Goal: Task Accomplishment & Management: Use online tool/utility

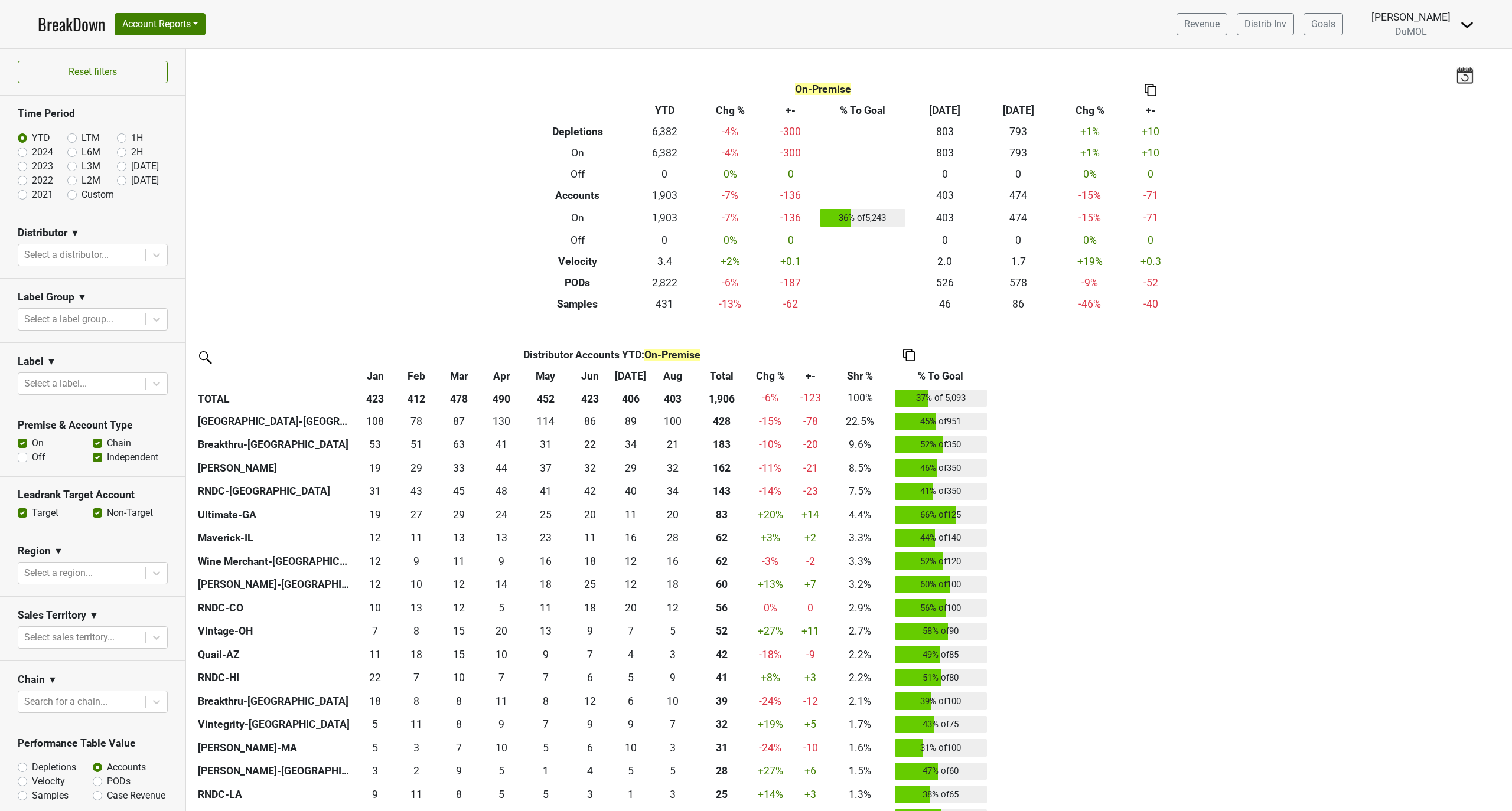
scroll to position [166, 0]
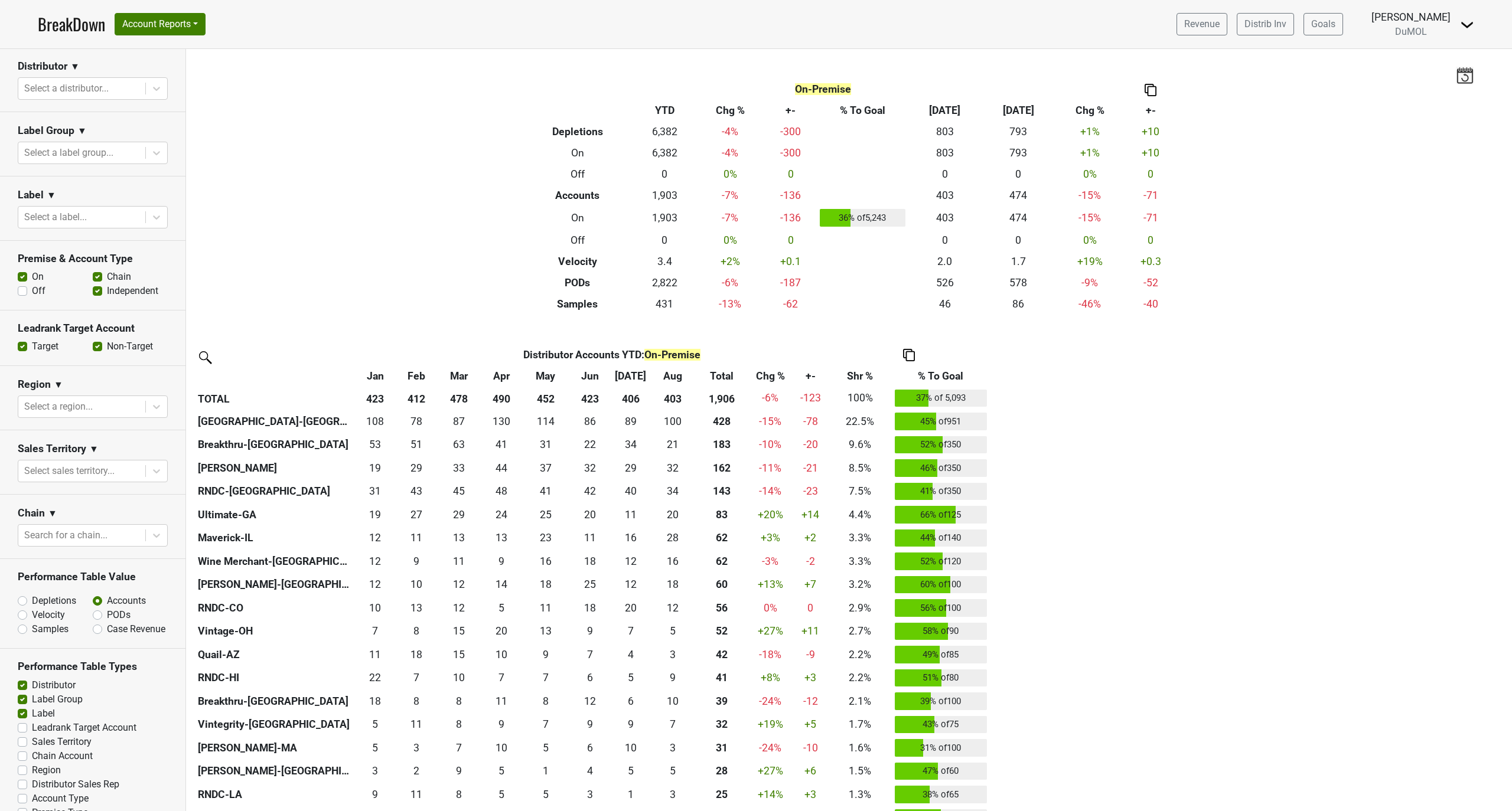
click at [59, 26] on link "BreakDown" at bounding box center [71, 24] width 67 height 25
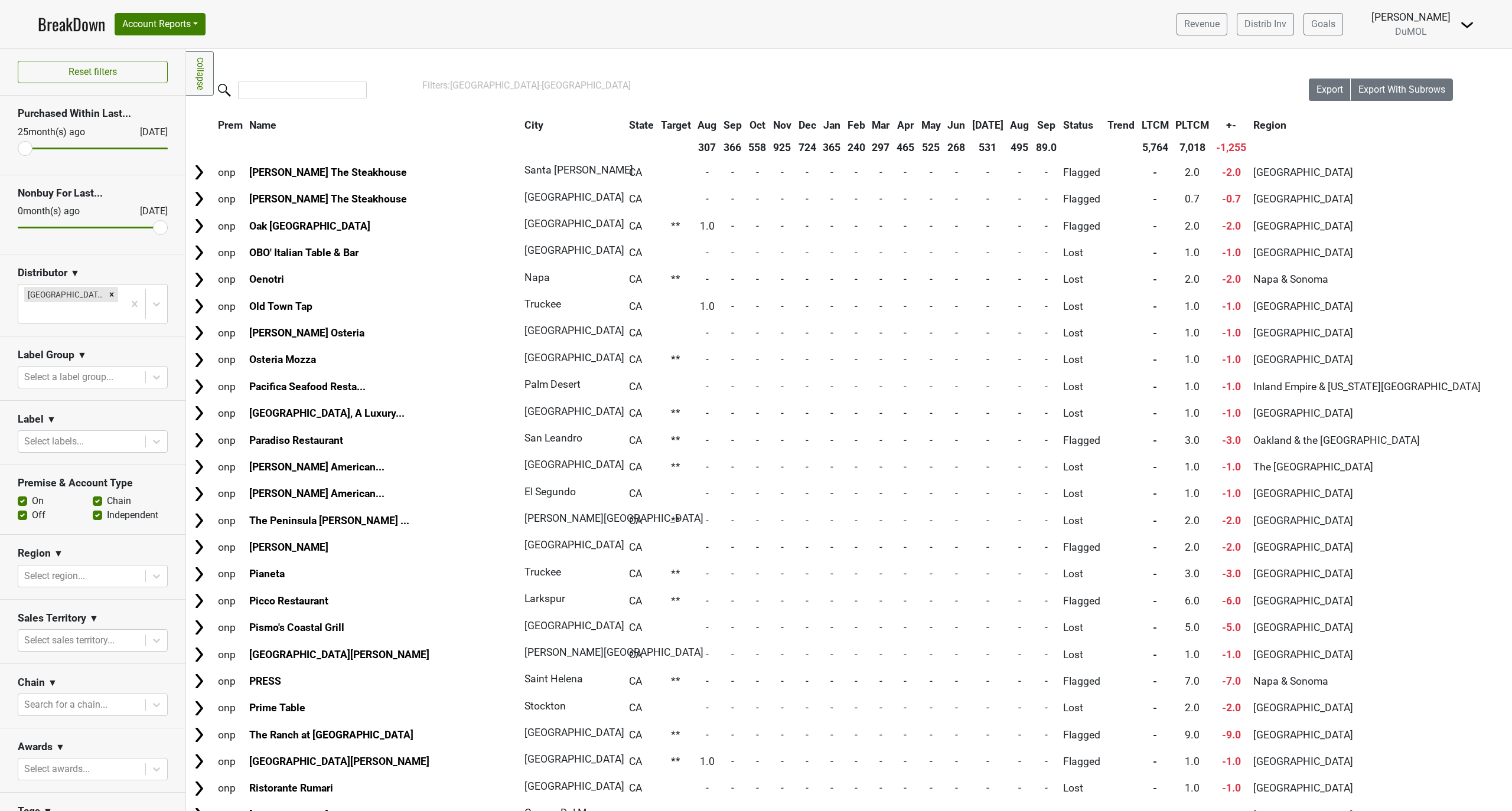
scroll to position [5674, 0]
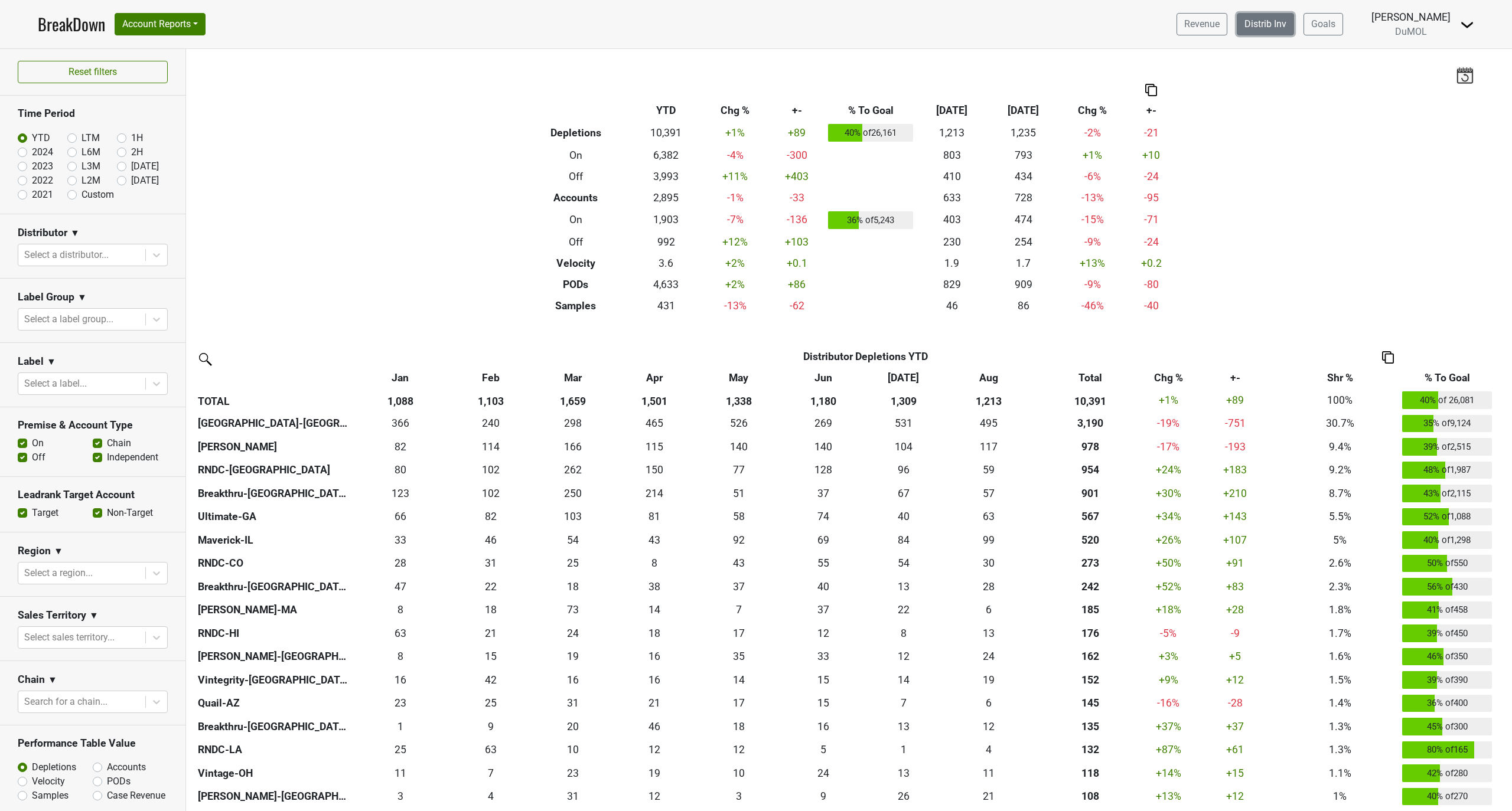
click at [1293, 25] on link "Distrib Inv" at bounding box center [1265, 24] width 57 height 23
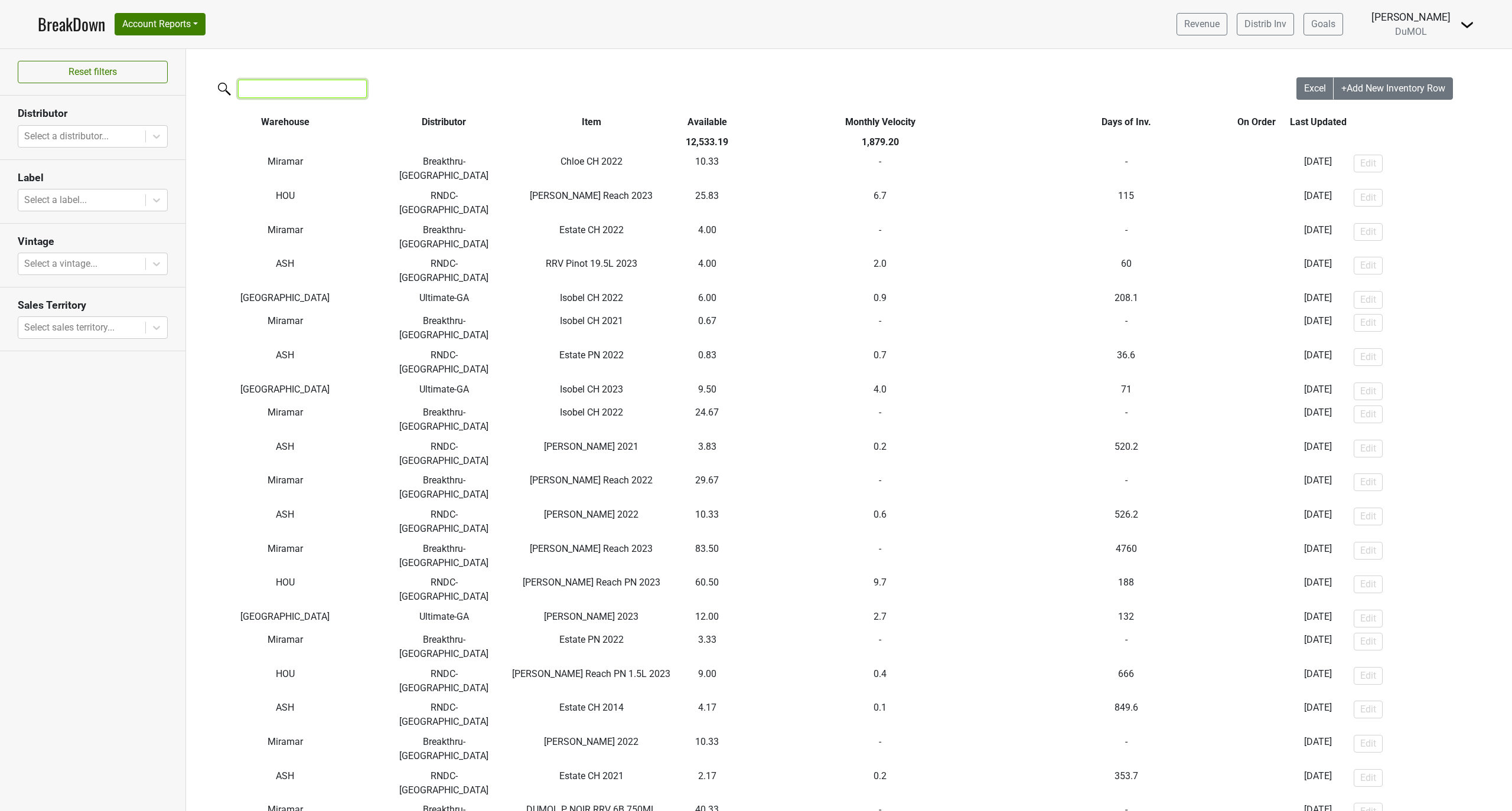
click at [270, 88] on input "search" at bounding box center [303, 89] width 129 height 19
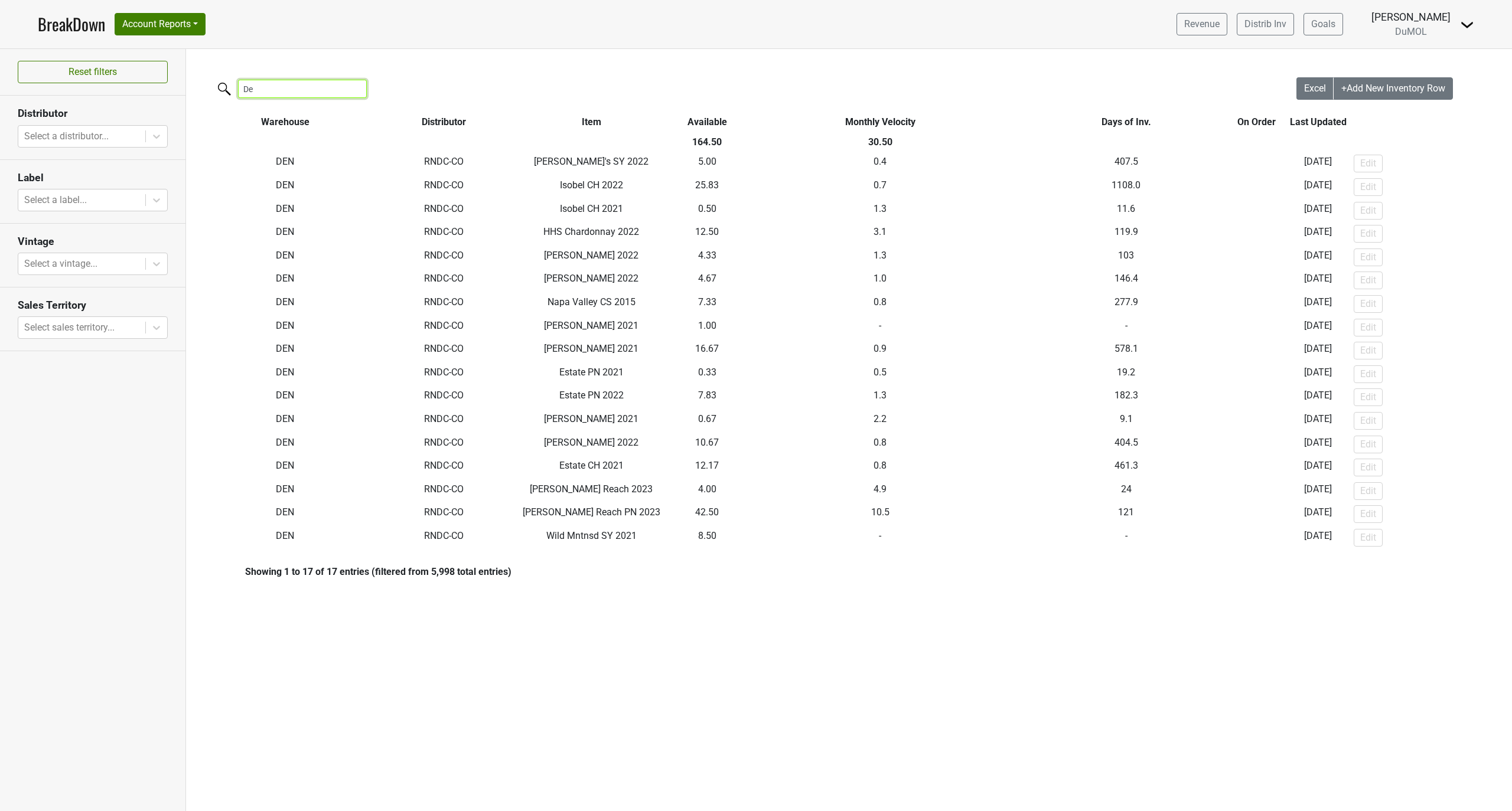
type input "D"
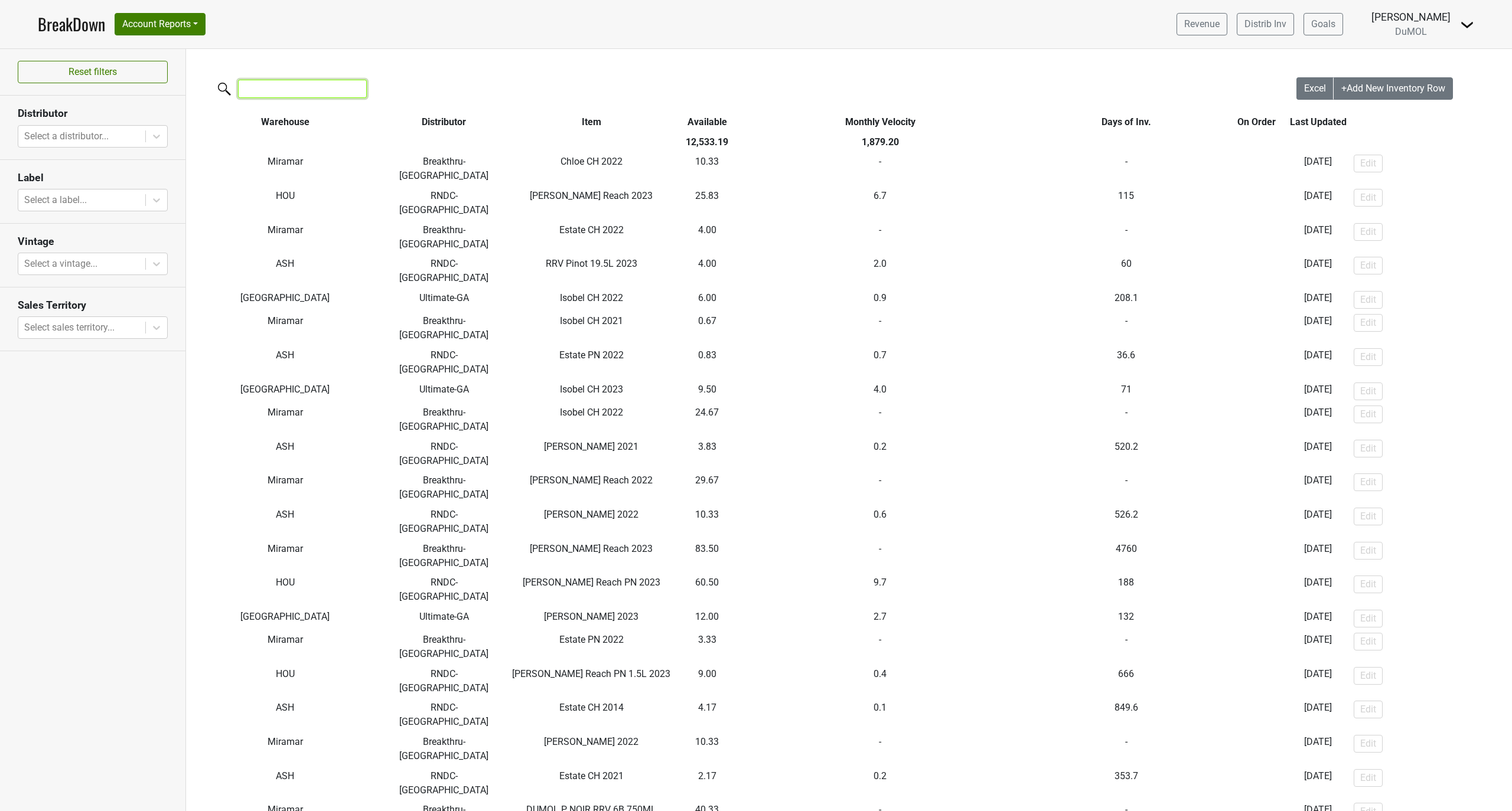
click at [253, 90] on input "search" at bounding box center [303, 89] width 129 height 19
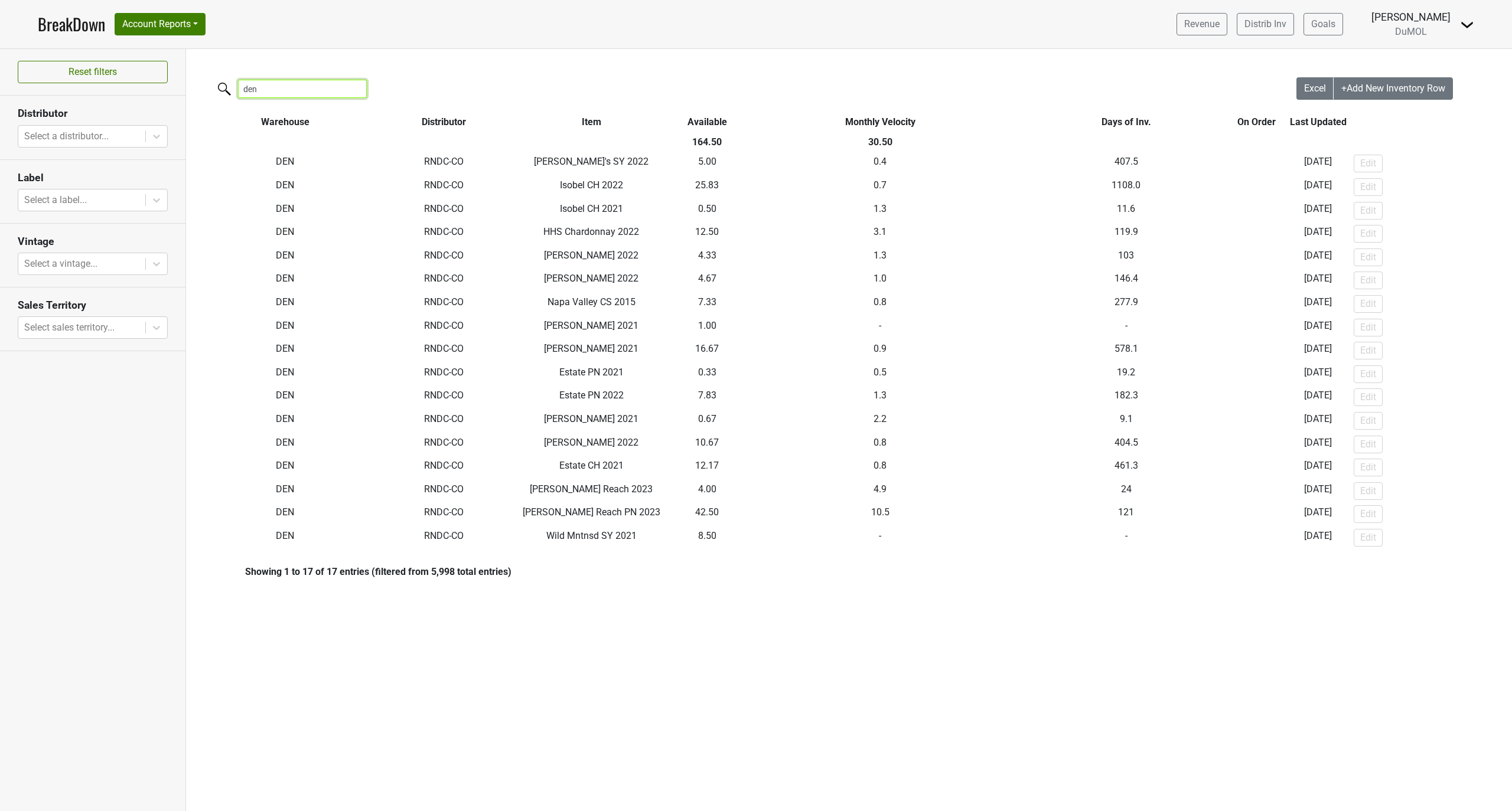
type input "den"
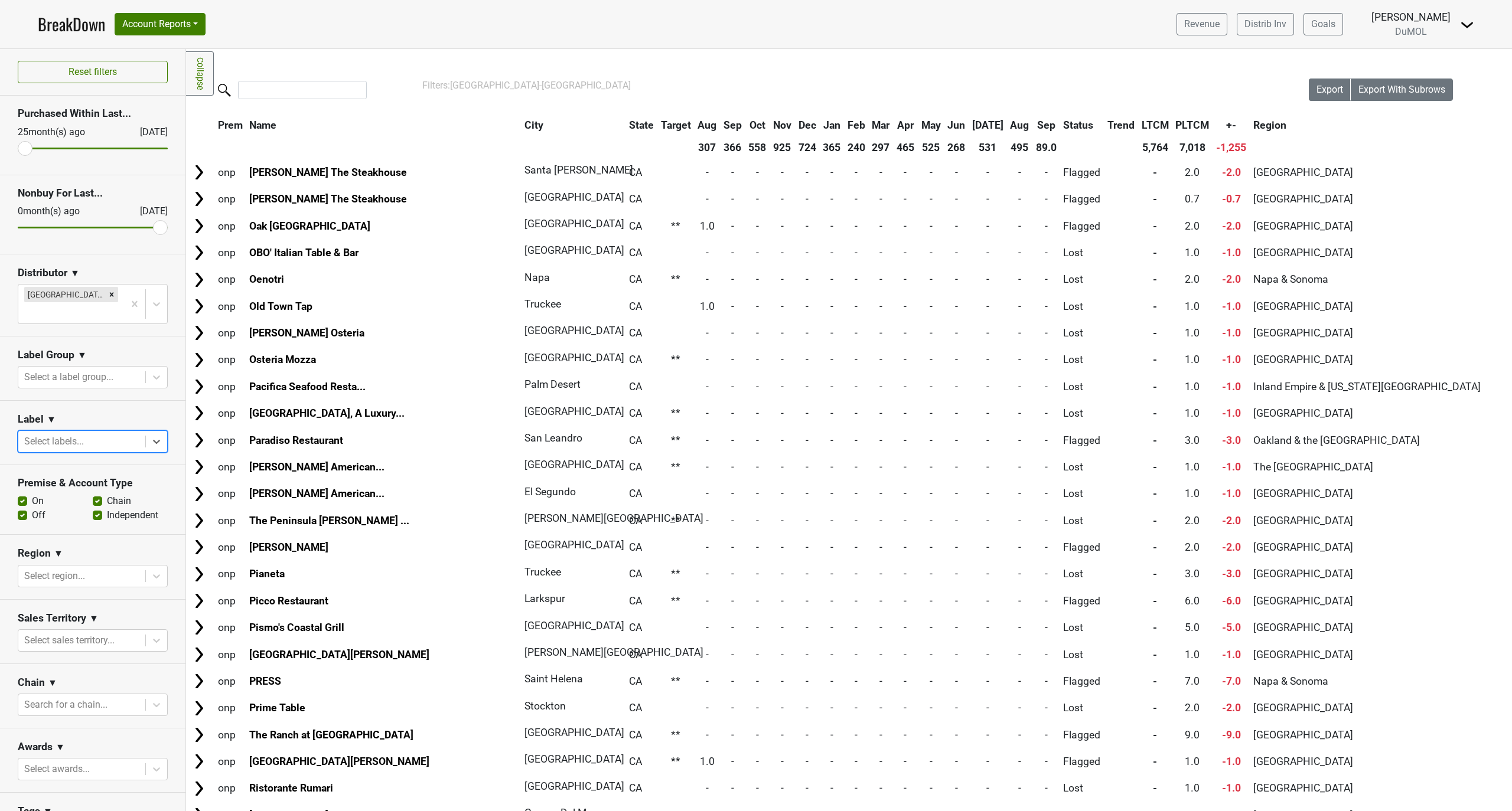
scroll to position [5674, 0]
